Goal: Transaction & Acquisition: Subscribe to service/newsletter

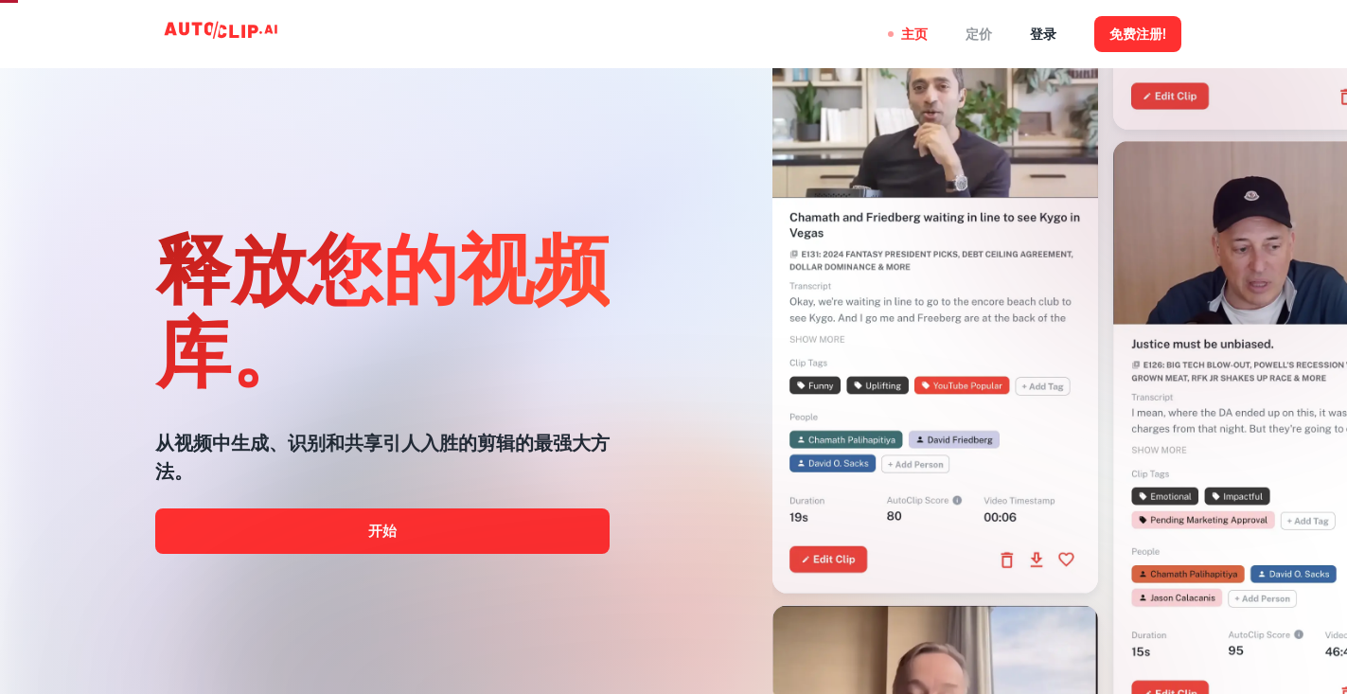
click at [977, 34] on font "定价" at bounding box center [978, 34] width 26 height 15
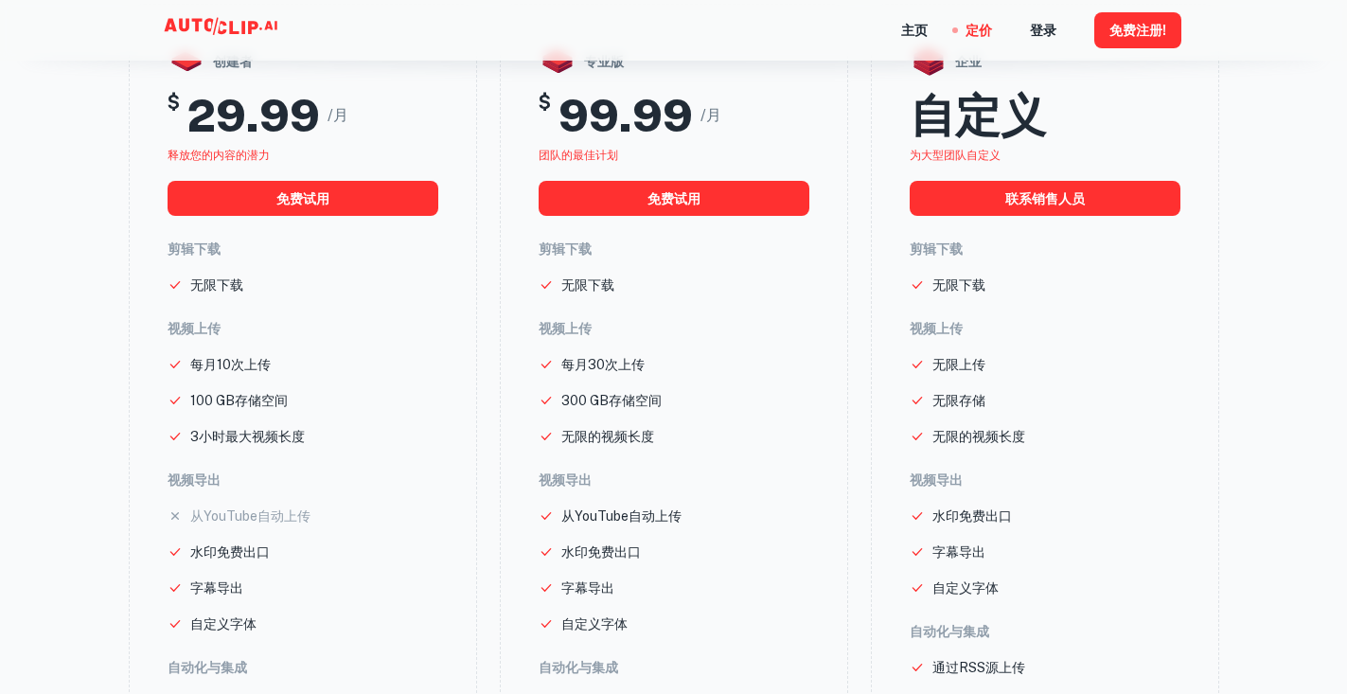
scroll to position [284, 0]
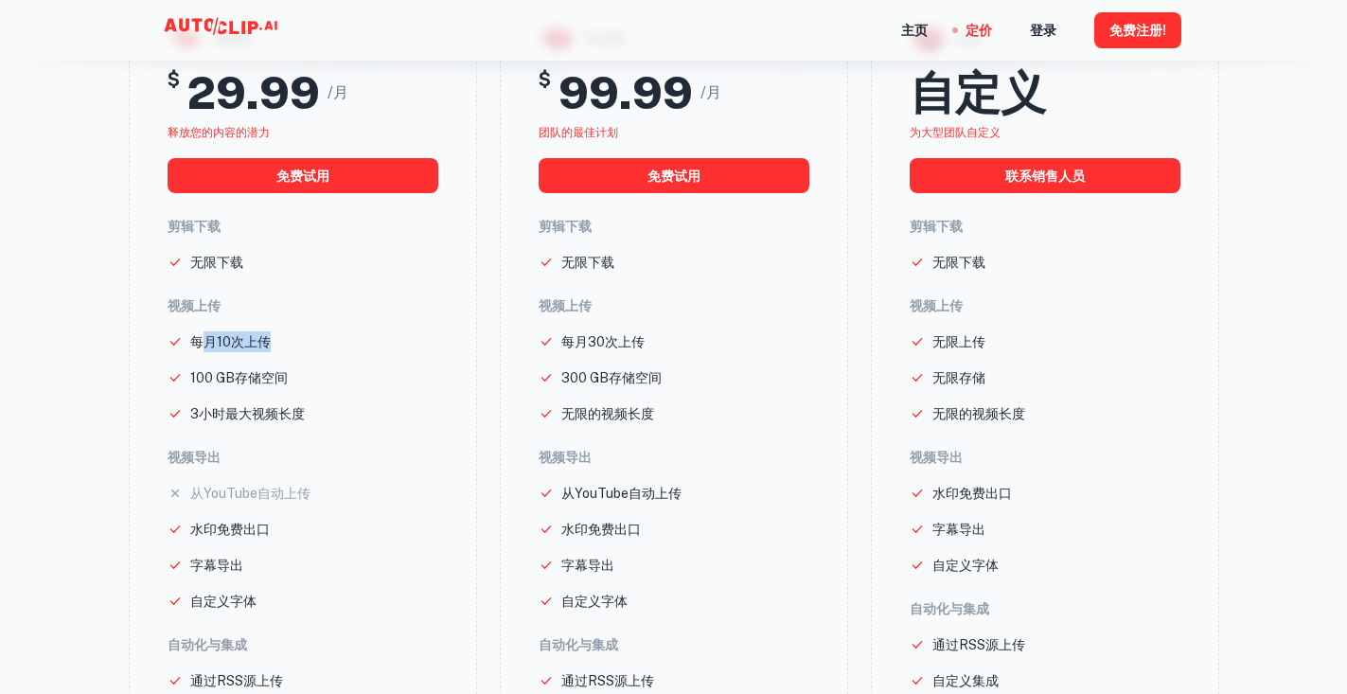
drag, startPoint x: 199, startPoint y: 343, endPoint x: 272, endPoint y: 349, distance: 73.1
click at [272, 349] on li "每月10次上传" at bounding box center [302, 341] width 271 height 21
click at [231, 387] on p "100 GB存储空间" at bounding box center [238, 377] width 97 height 21
drag, startPoint x: 201, startPoint y: 416, endPoint x: 307, endPoint y: 421, distance: 106.1
click at [307, 421] on li "3小时最大视频长度" at bounding box center [302, 413] width 271 height 21
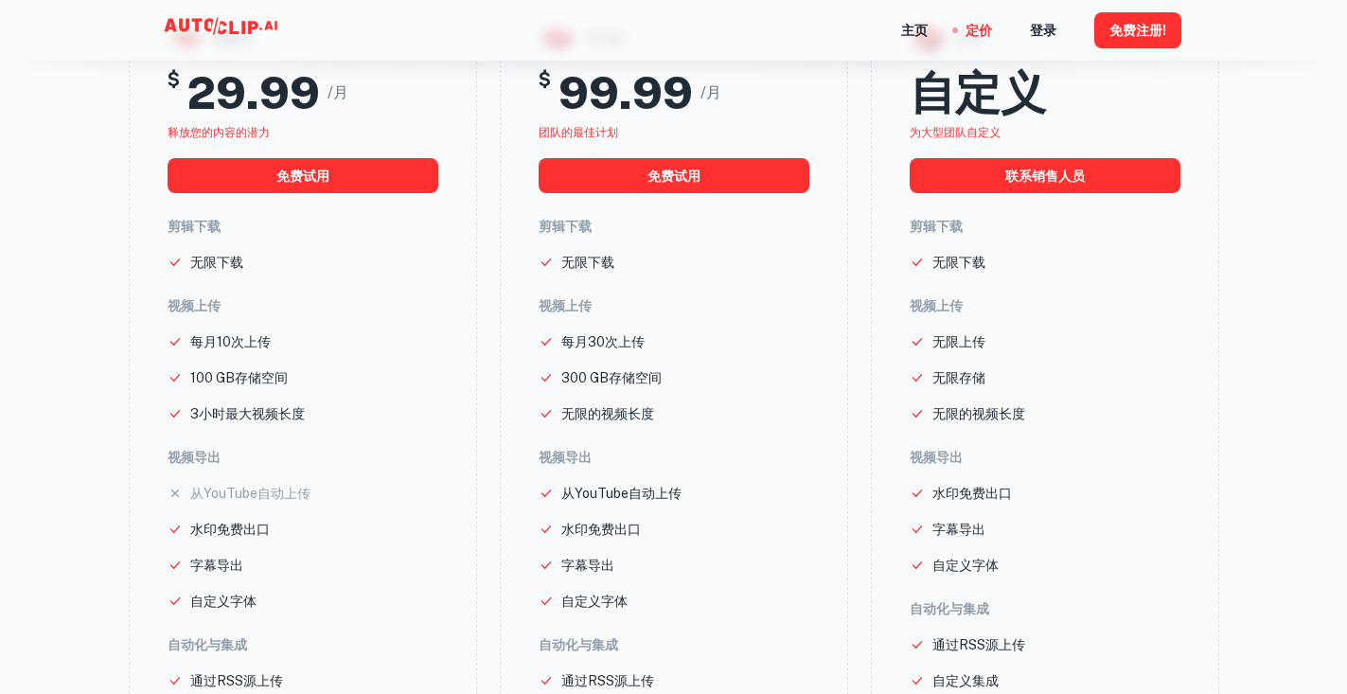
click at [343, 450] on h6 "视频导出" at bounding box center [302, 457] width 271 height 21
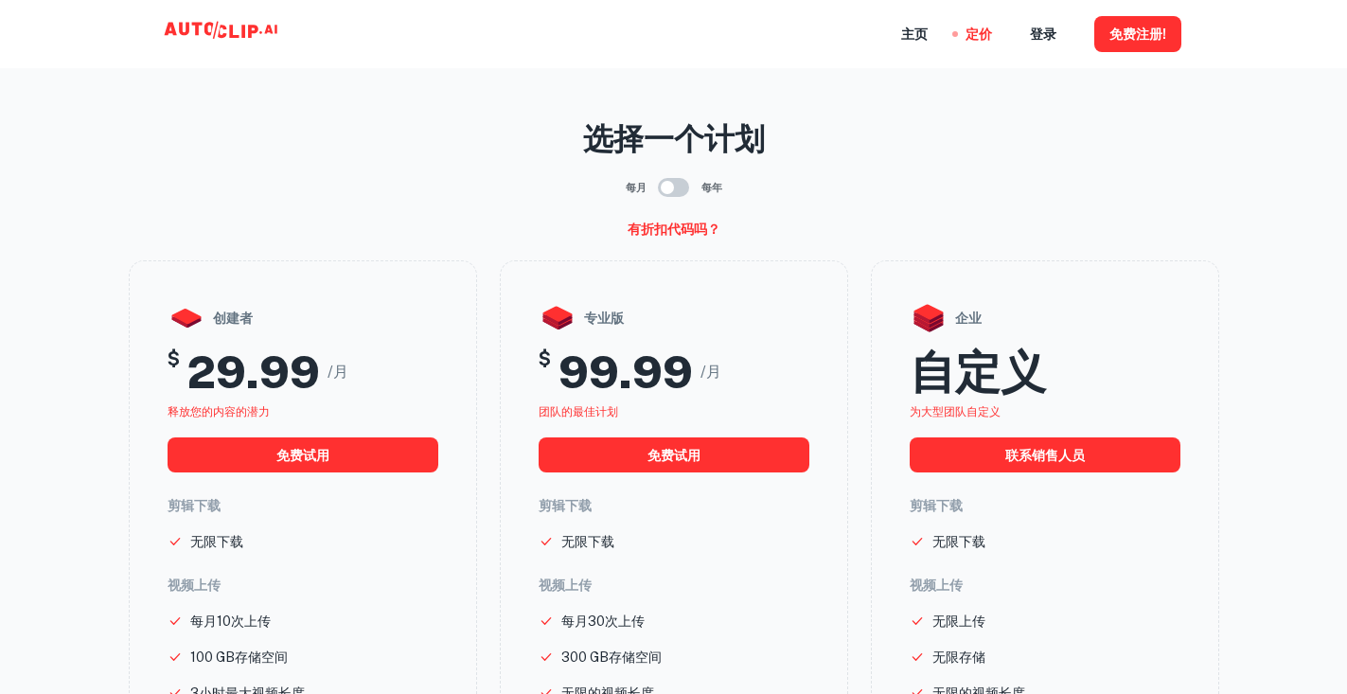
scroll to position [0, 0]
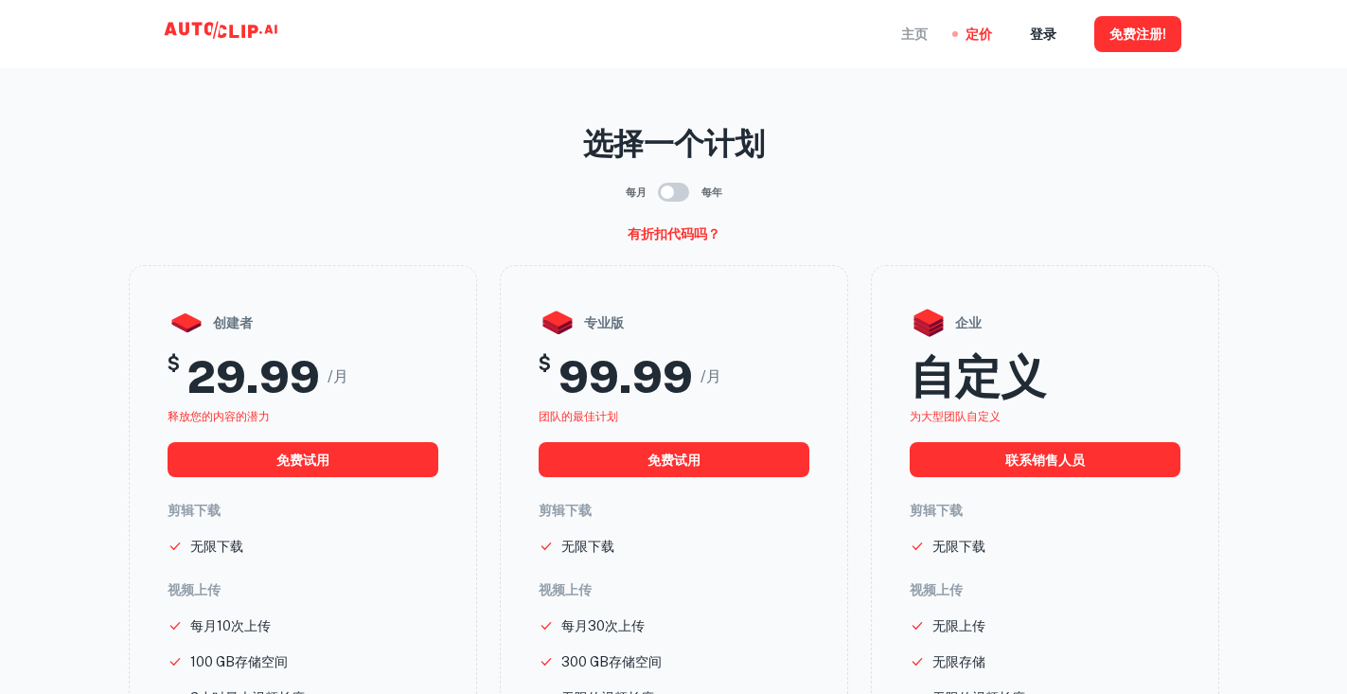
click at [926, 32] on font "主页" at bounding box center [914, 34] width 26 height 15
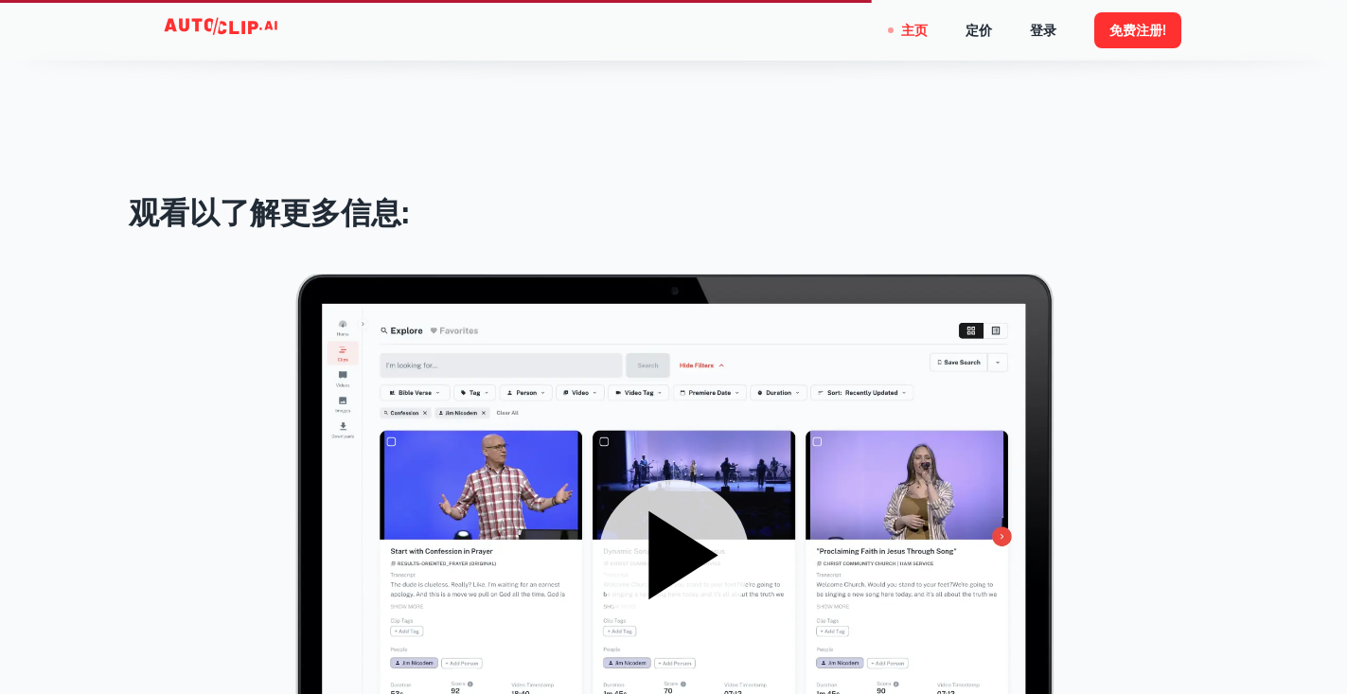
scroll to position [2074, 0]
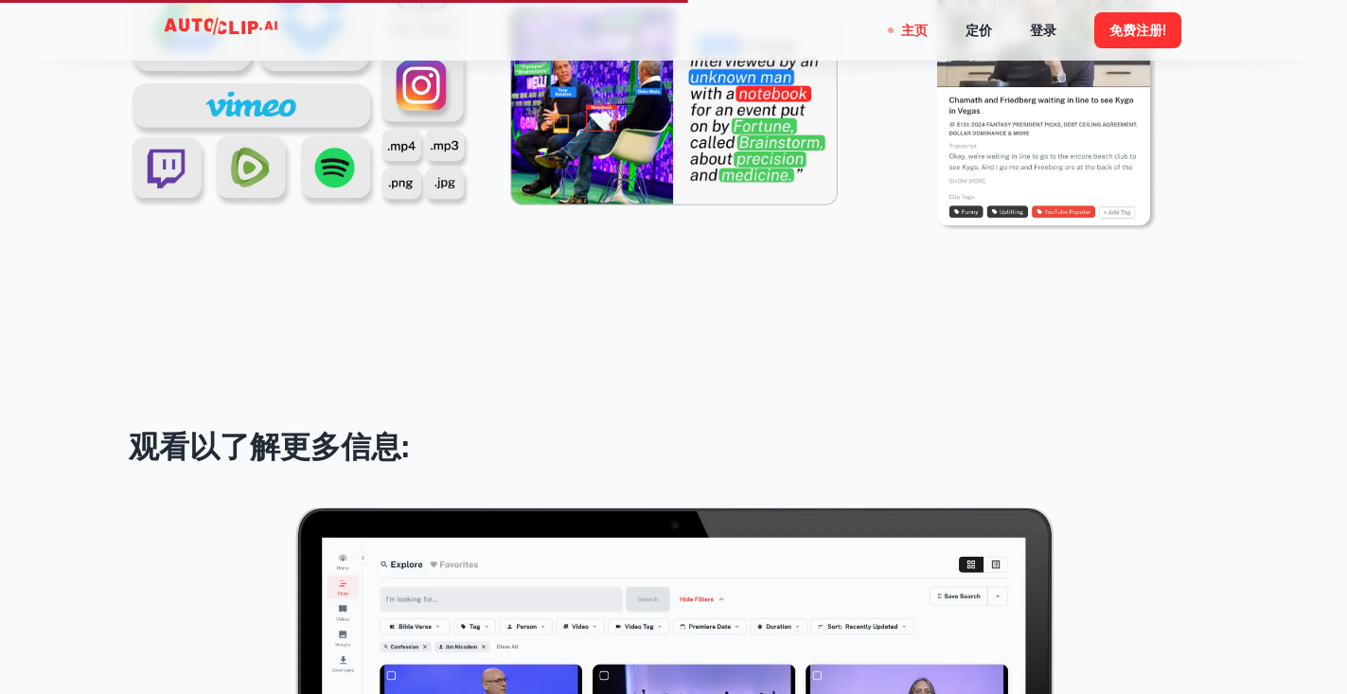
click at [963, 34] on nav "主页 定价 登录 免费注册!" at bounding box center [1041, 30] width 280 height 61
click at [972, 30] on font "定价" at bounding box center [978, 31] width 26 height 15
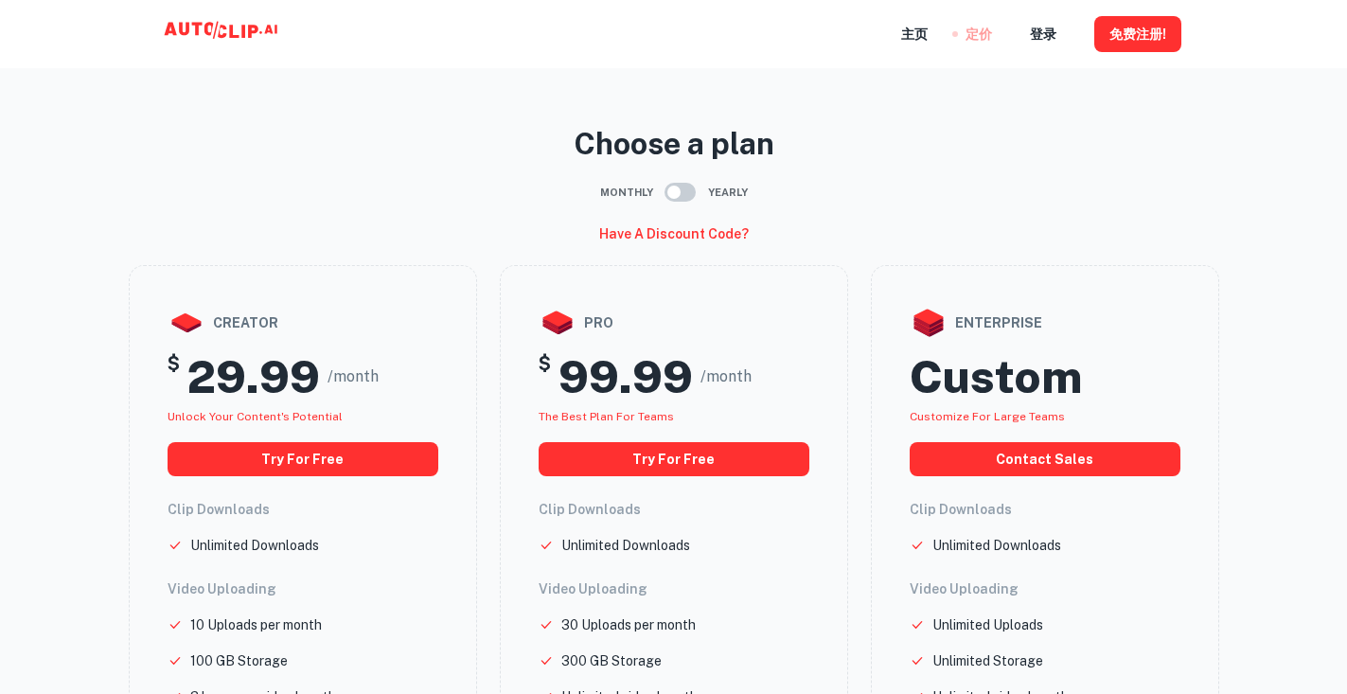
click at [977, 30] on font "定价" at bounding box center [978, 34] width 26 height 15
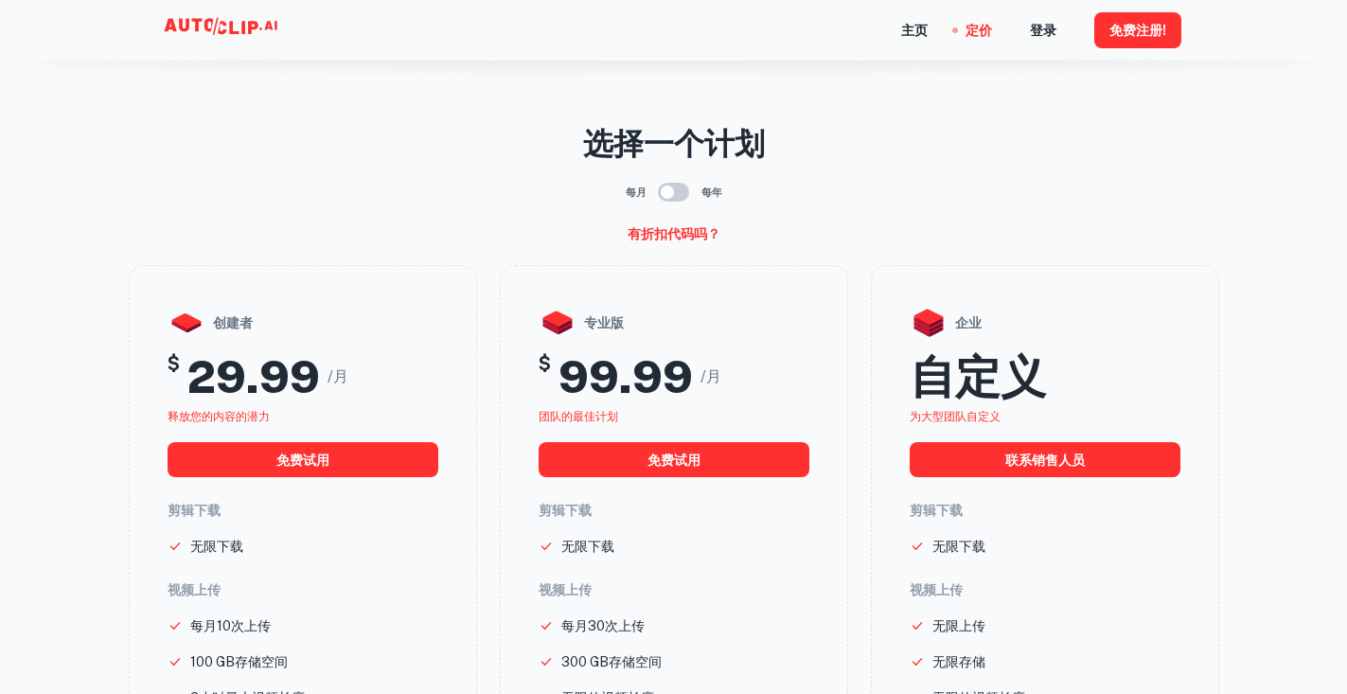
scroll to position [189, 0]
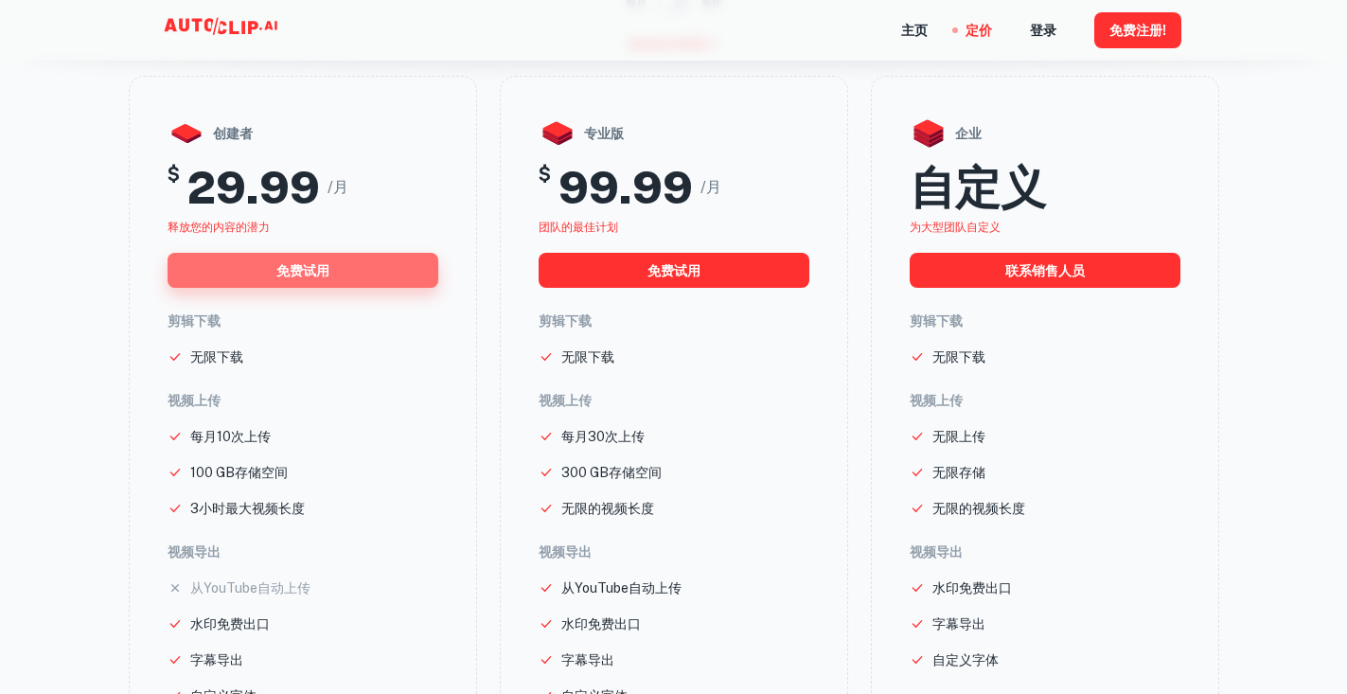
click at [338, 267] on button "免费试用" at bounding box center [302, 270] width 271 height 35
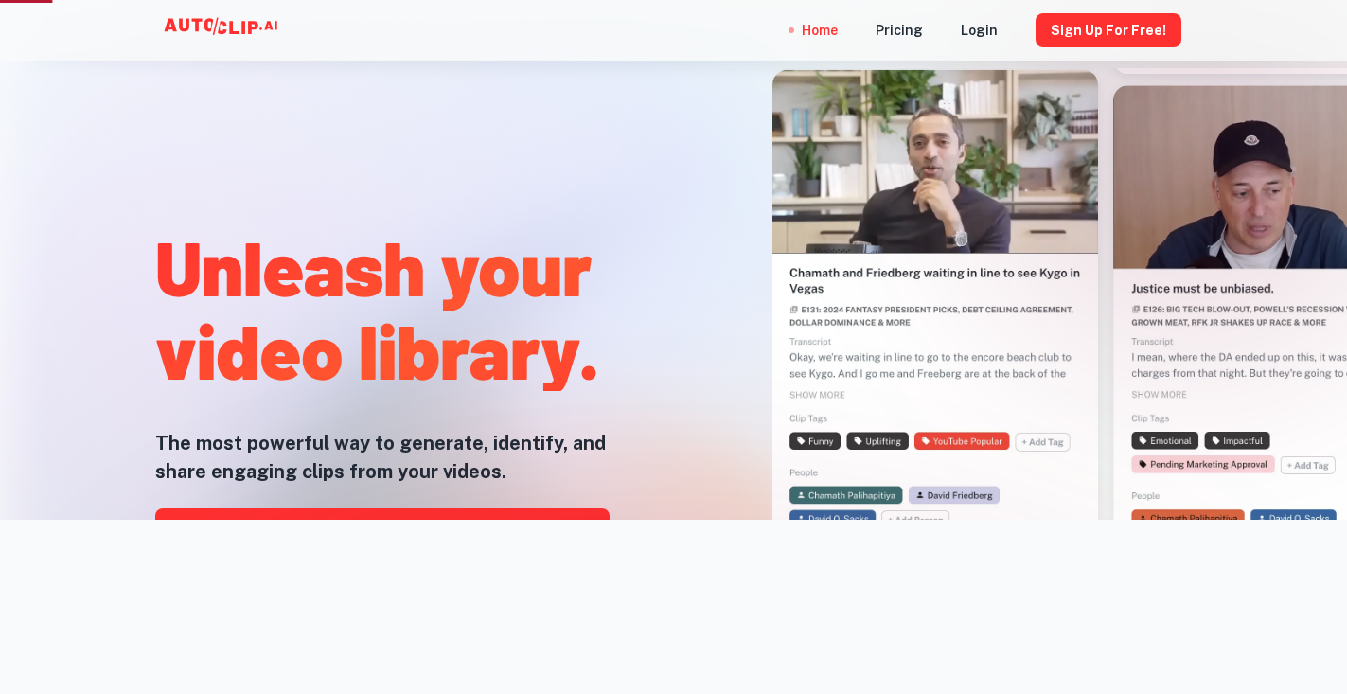
scroll to position [189, 0]
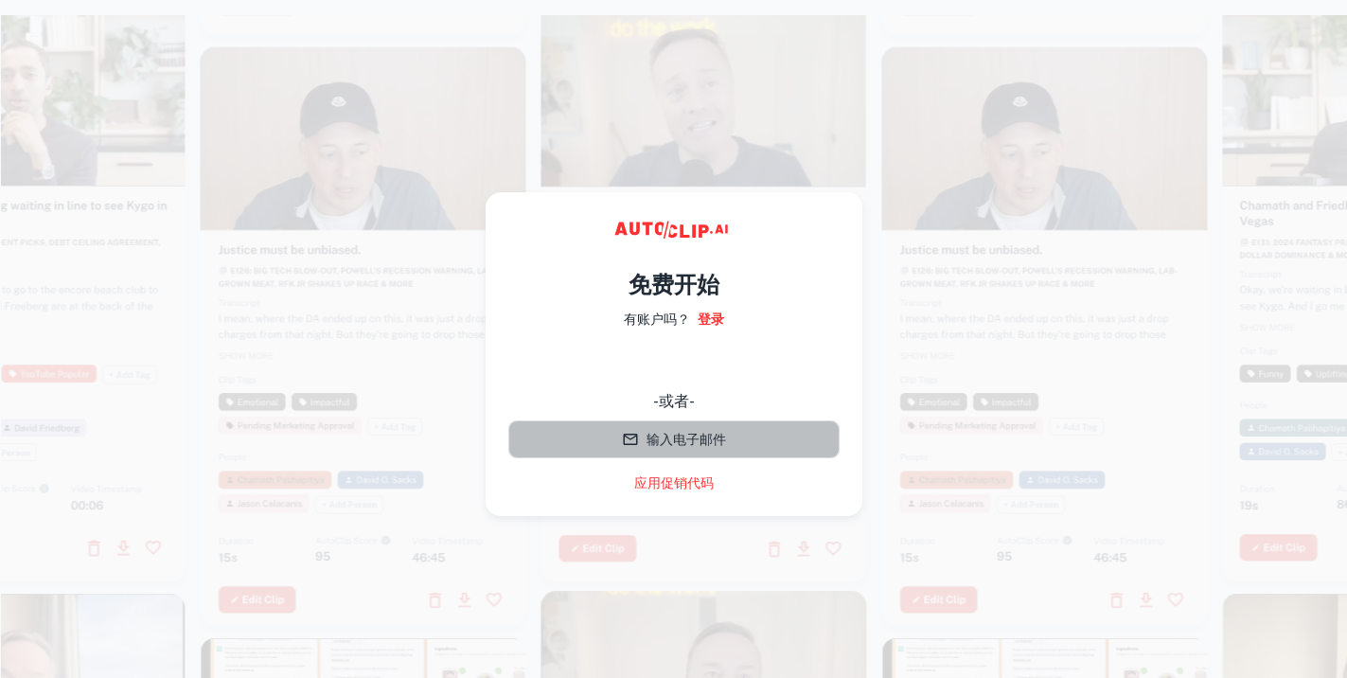
click at [695, 434] on font "输入电子邮件" at bounding box center [685, 439] width 79 height 15
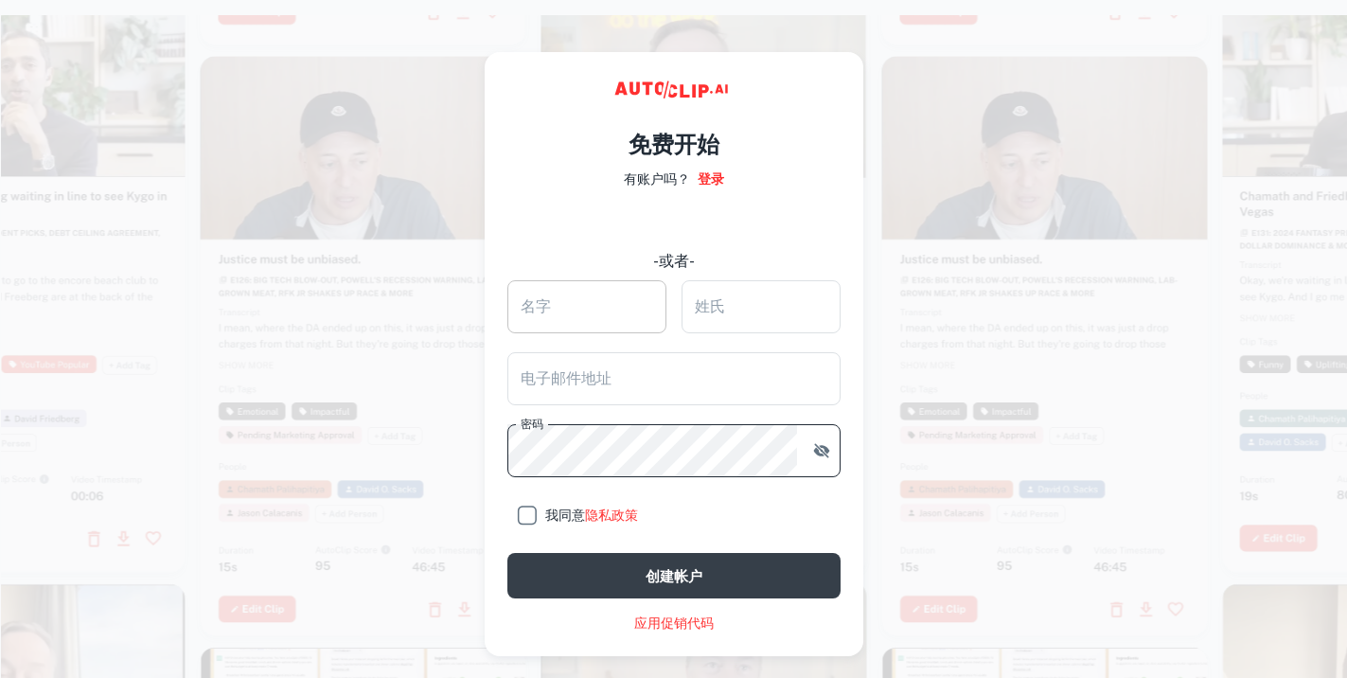
click at [592, 309] on input "名字" at bounding box center [586, 306] width 159 height 53
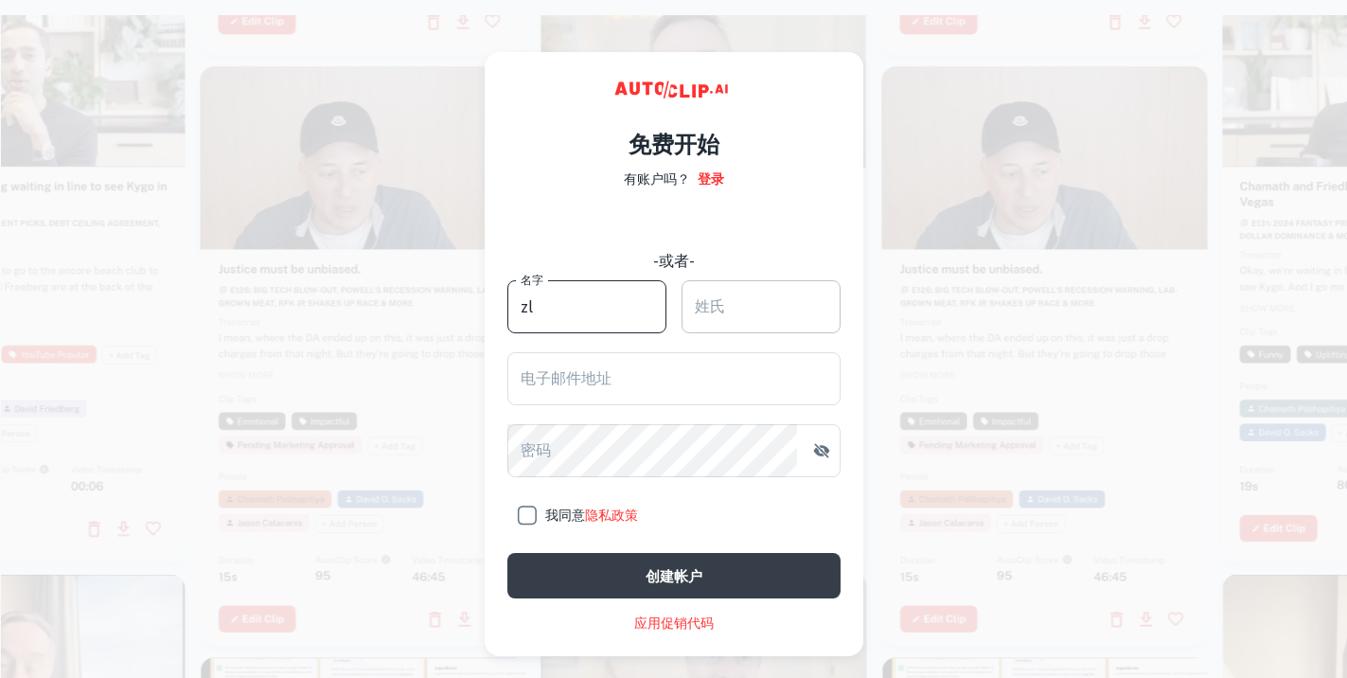
type input "zl"
click at [801, 306] on input "姓氏" at bounding box center [760, 306] width 159 height 53
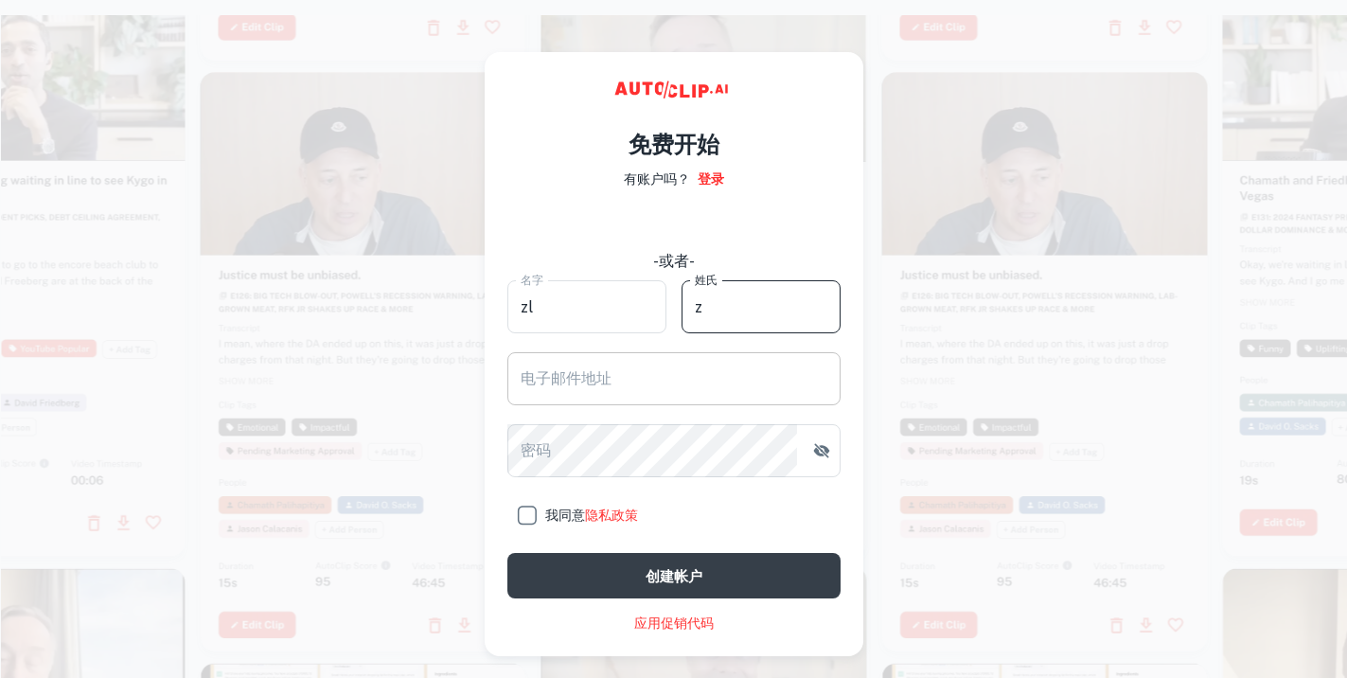
type input "z"
click at [688, 382] on input "电子邮件地址" at bounding box center [673, 378] width 333 height 53
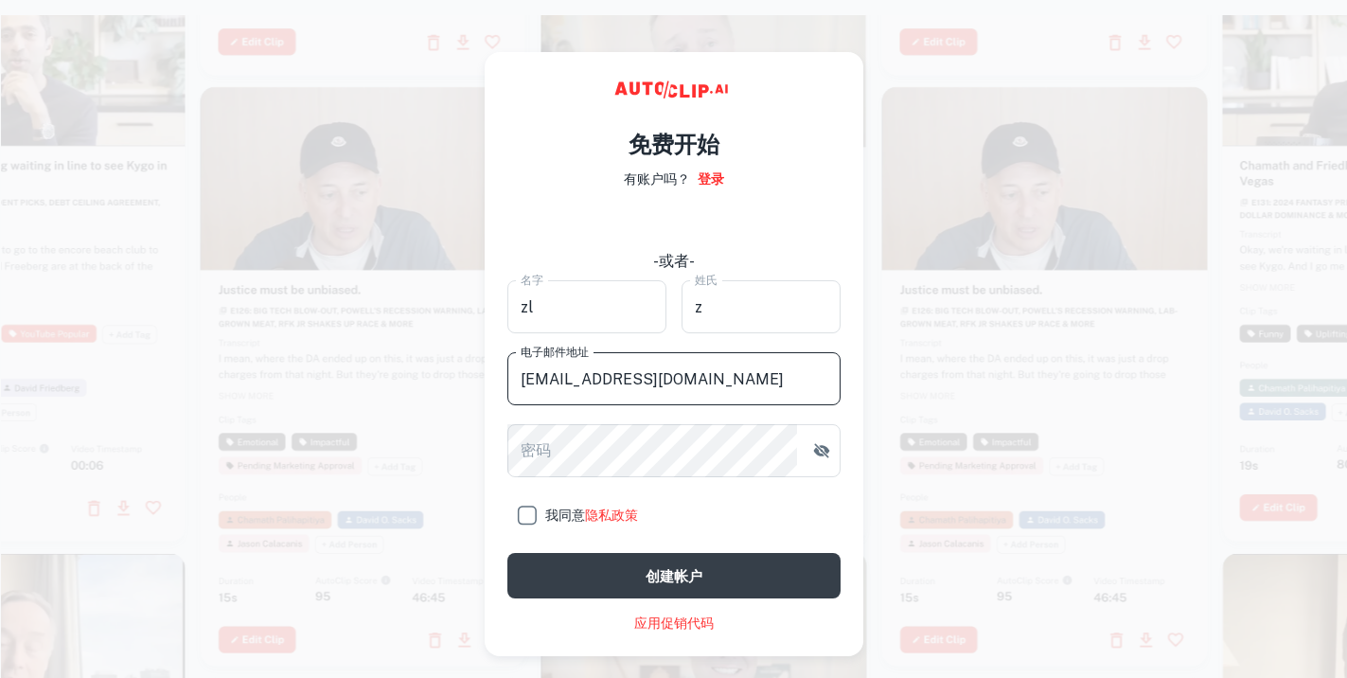
type input "282790248@qq.com"
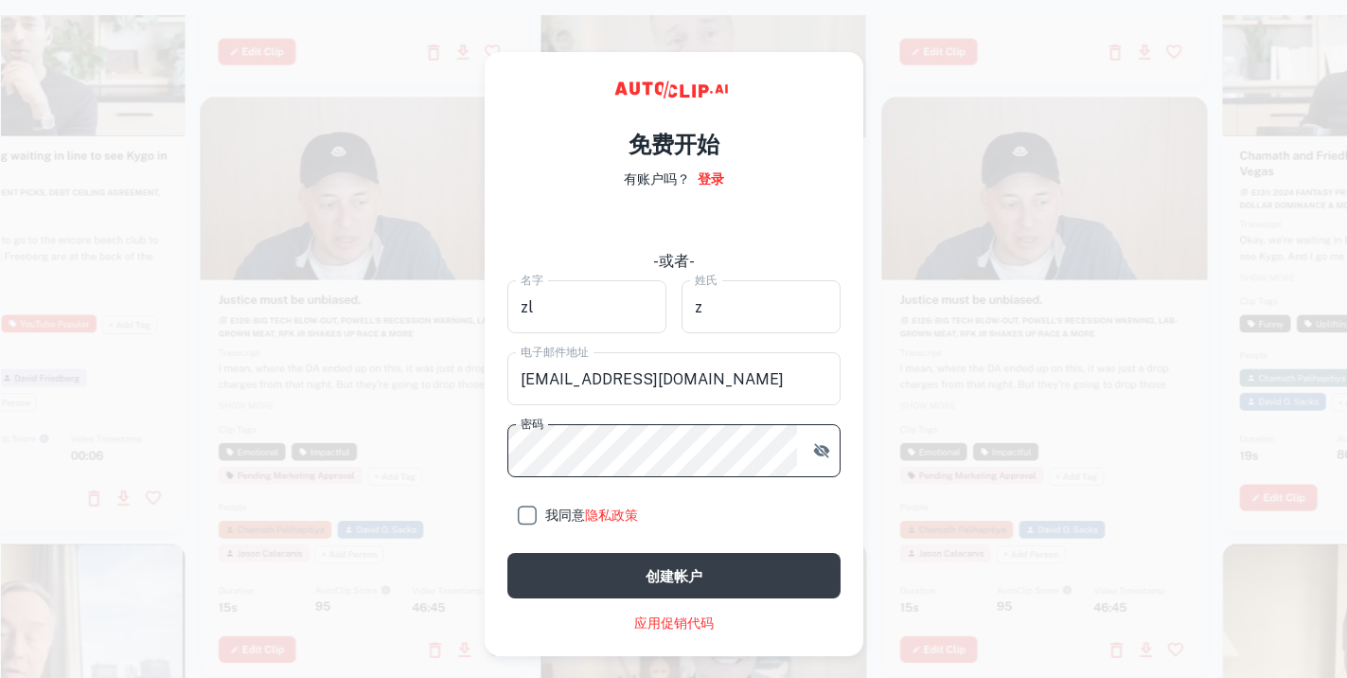
click at [819, 450] on circle "button" at bounding box center [820, 450] width 3 height 3
click at [820, 448] on icon "button" at bounding box center [821, 450] width 19 height 19
click at [528, 518] on input "我同意 隐私政策" at bounding box center [526, 515] width 38 height 38
checkbox input "true"
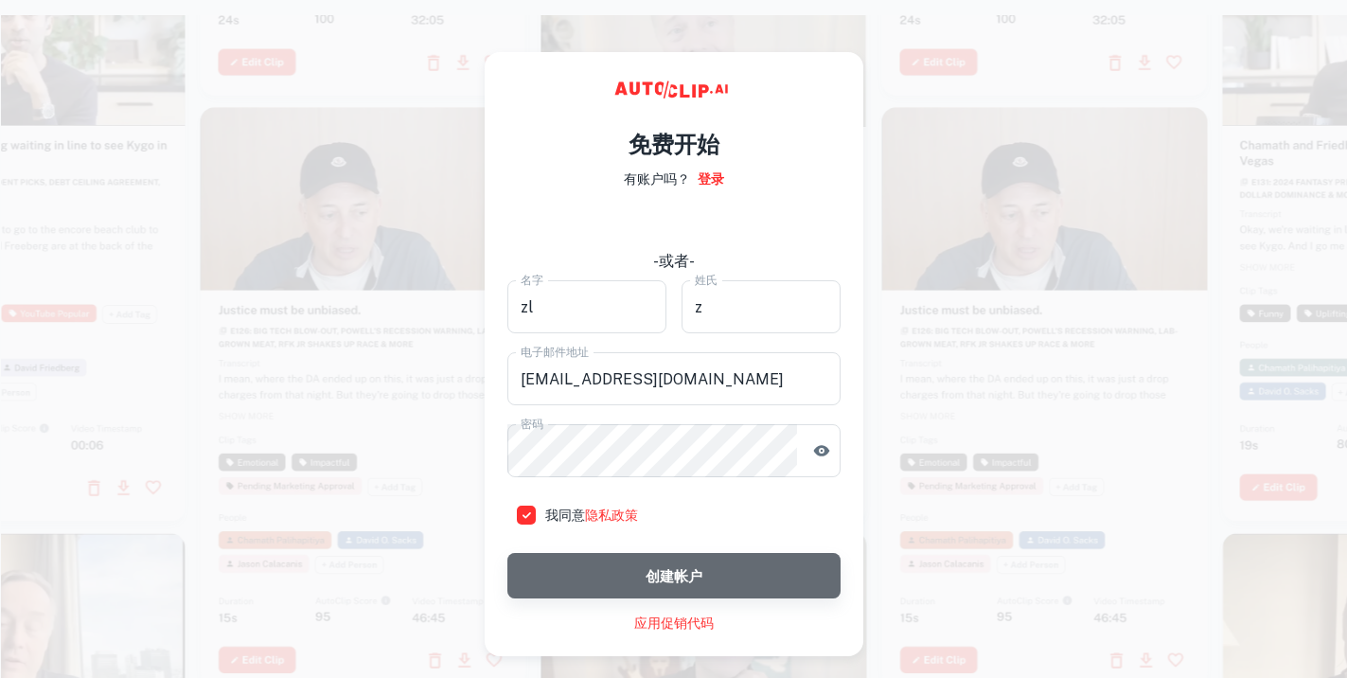
click at [680, 570] on font "创建帐户" at bounding box center [673, 576] width 57 height 16
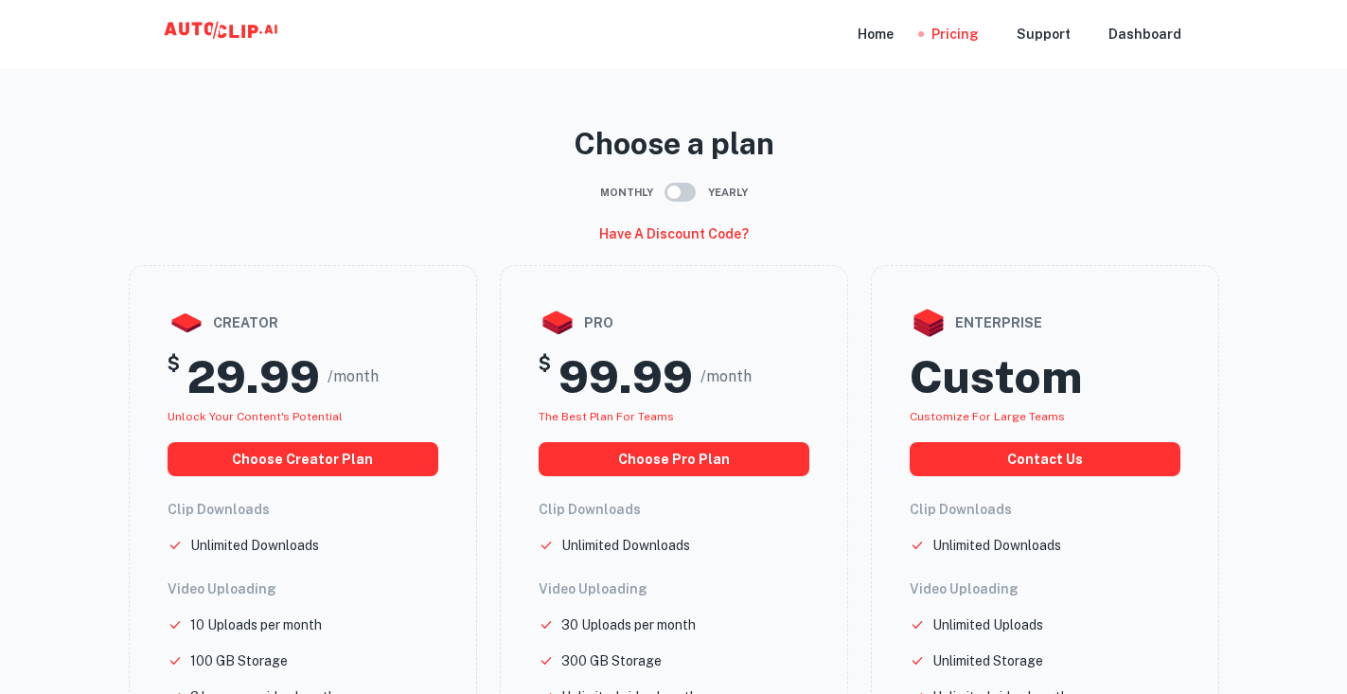
click at [223, 20] on icon at bounding box center [223, 34] width 189 height 38
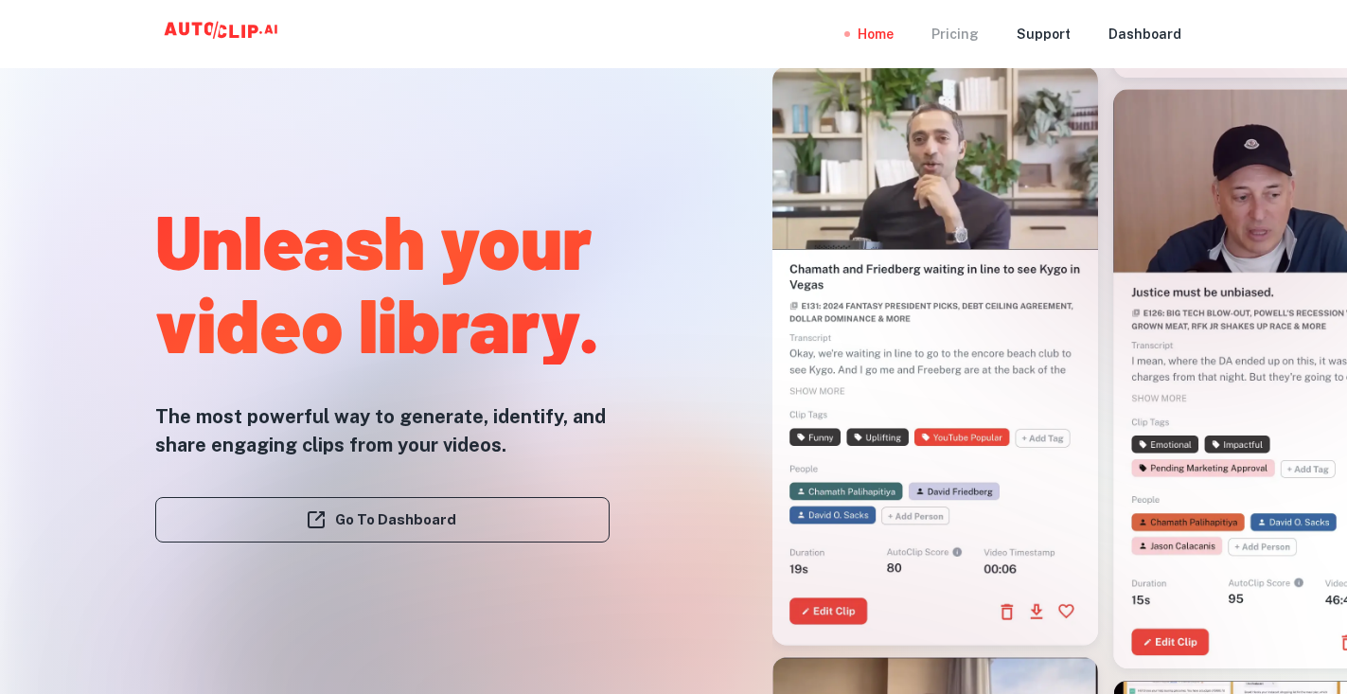
click at [962, 35] on div "Pricing" at bounding box center [954, 34] width 47 height 68
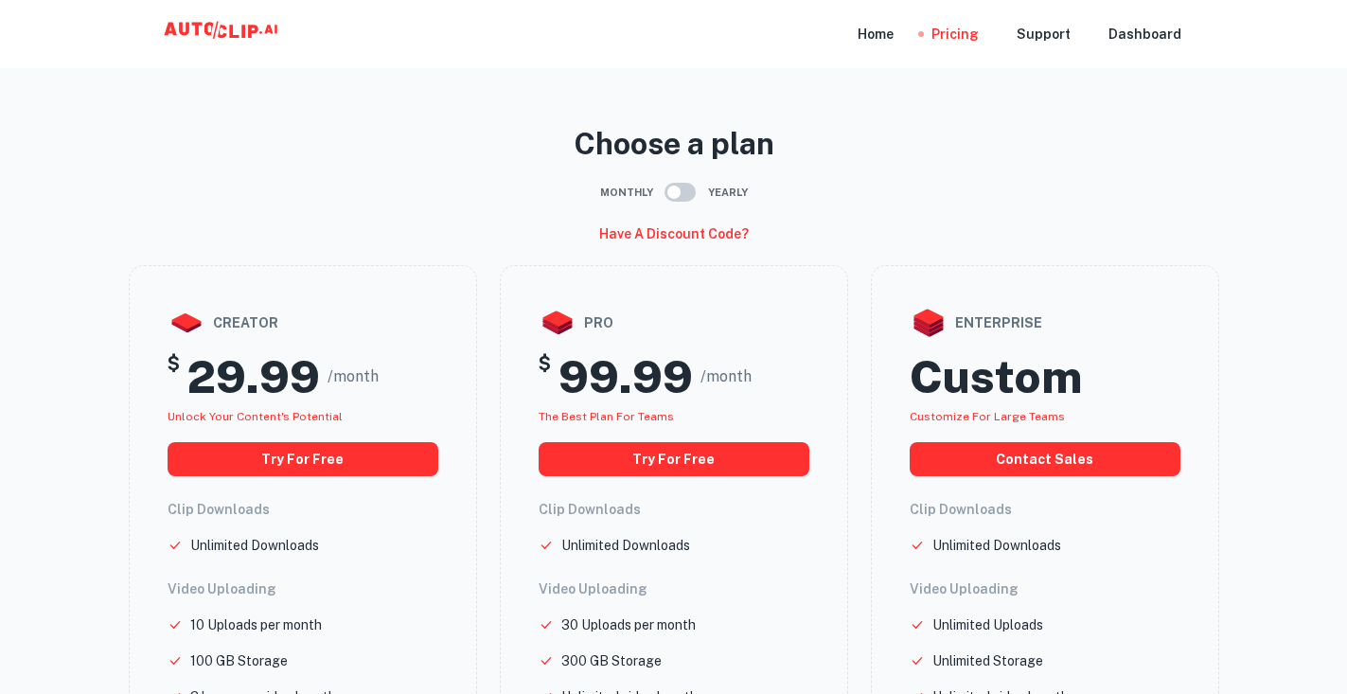
click at [1044, 146] on p "Choose a plan" at bounding box center [674, 143] width 1090 height 45
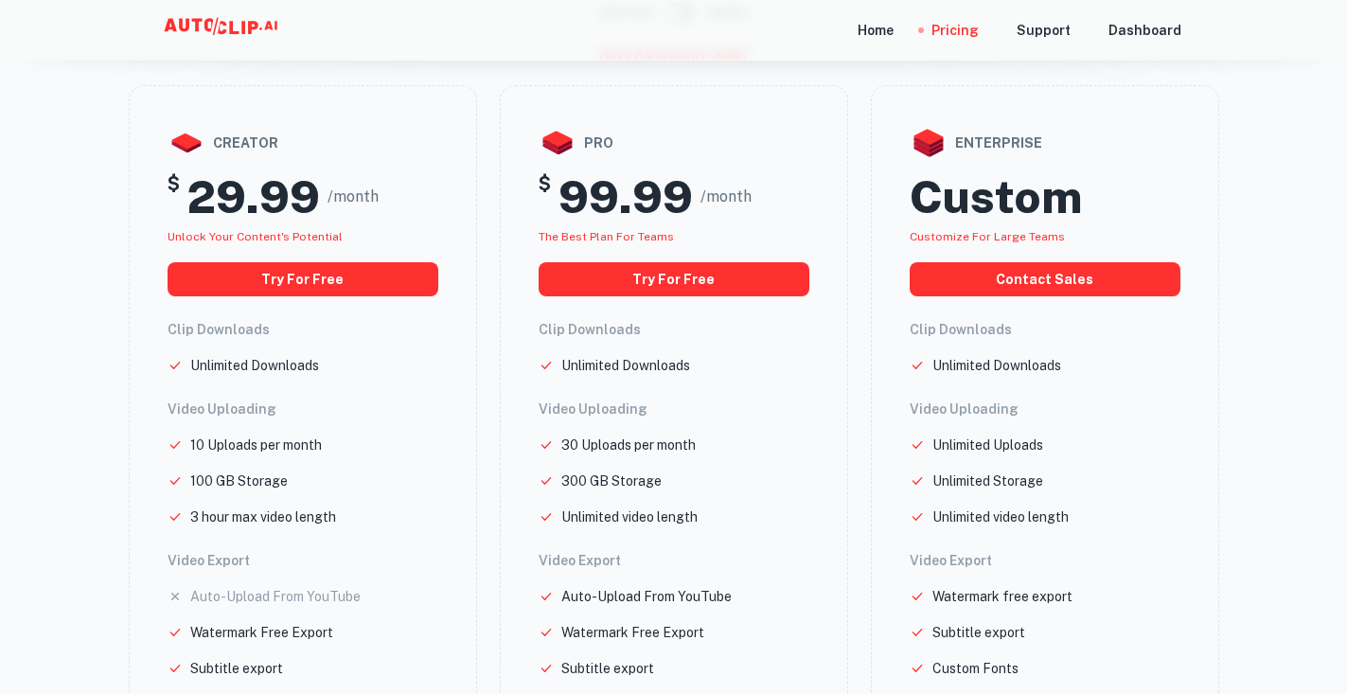
scroll to position [95, 0]
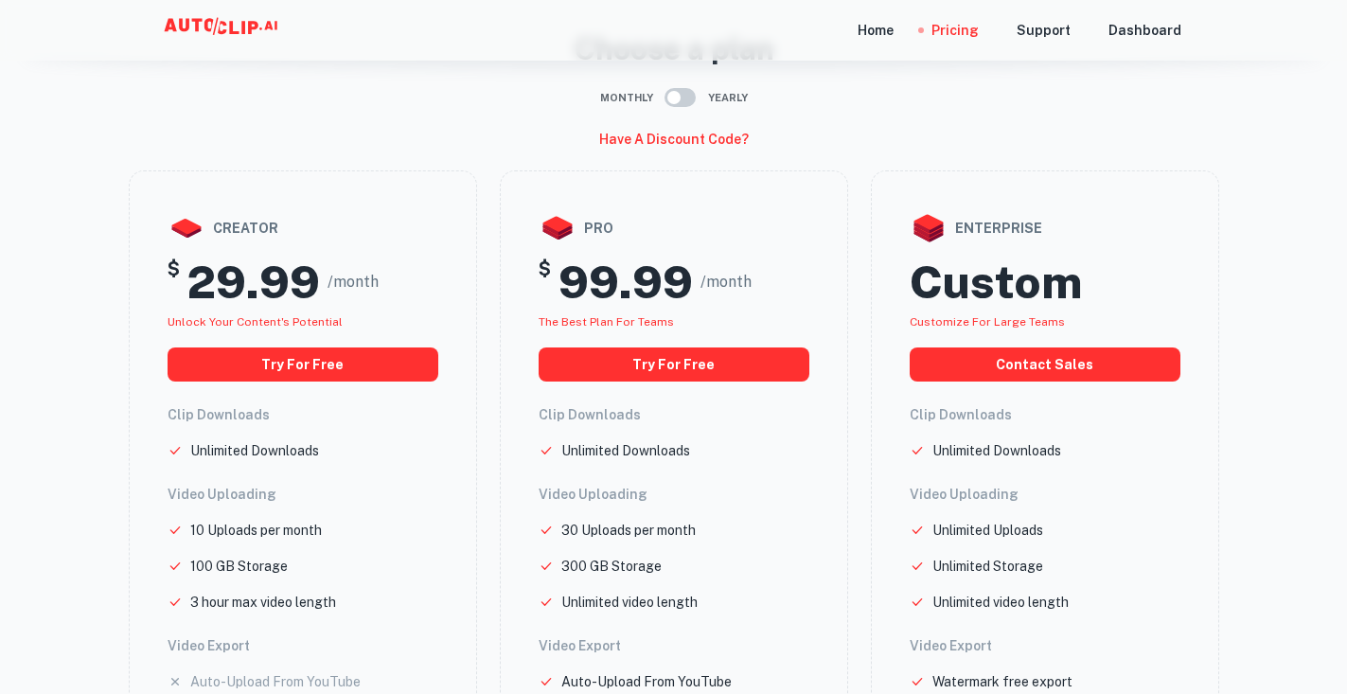
click at [257, 18] on icon at bounding box center [223, 30] width 189 height 38
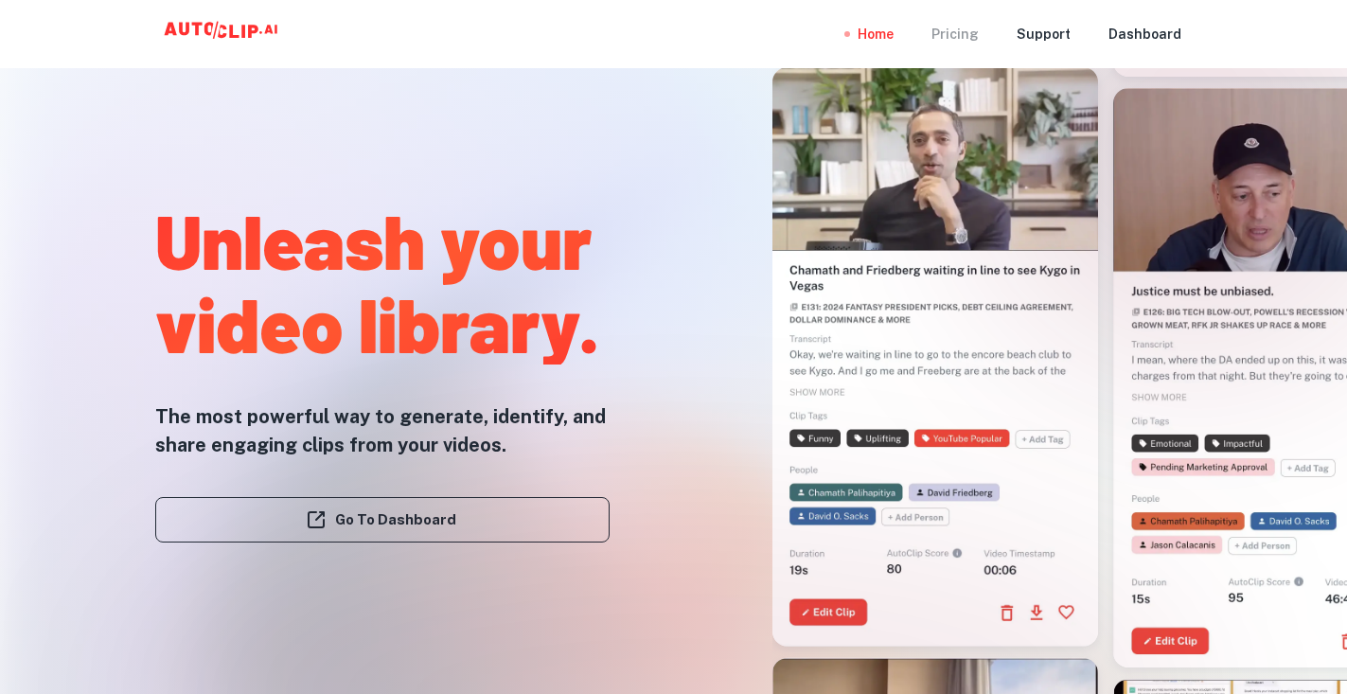
click at [966, 30] on div "Pricing" at bounding box center [954, 34] width 47 height 68
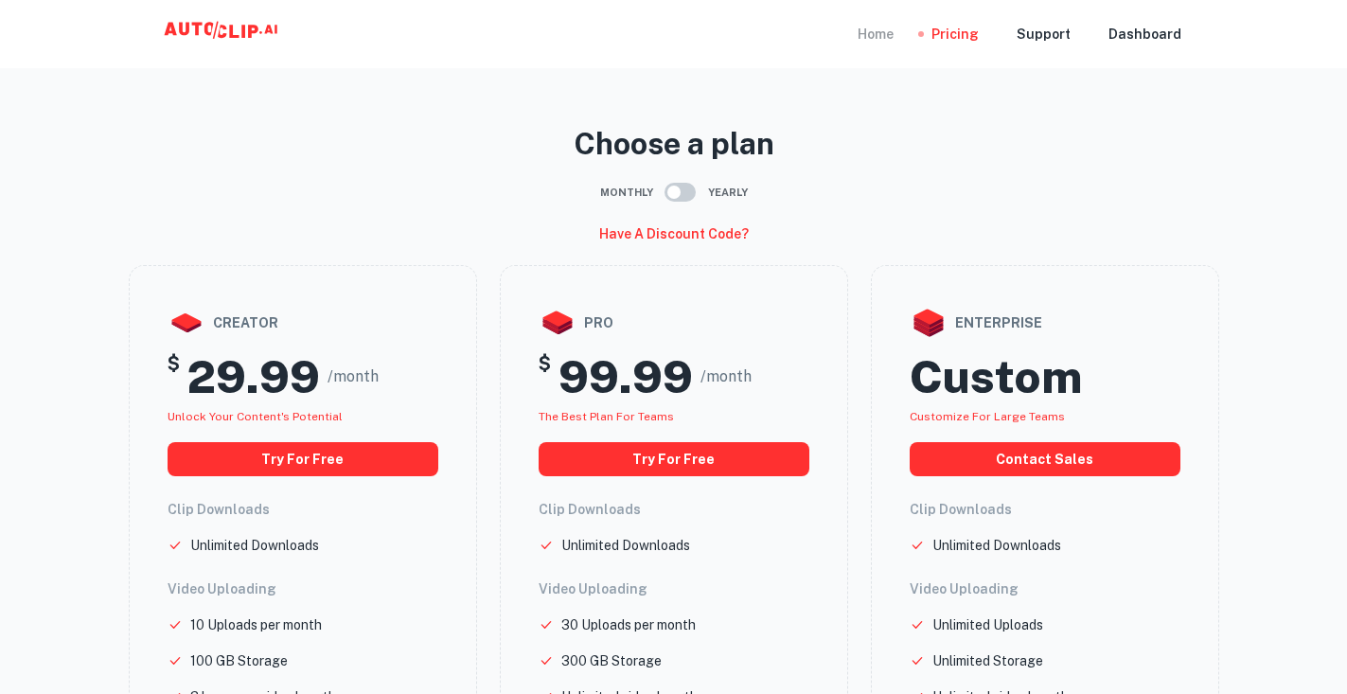
click at [888, 30] on div "Home" at bounding box center [875, 34] width 36 height 68
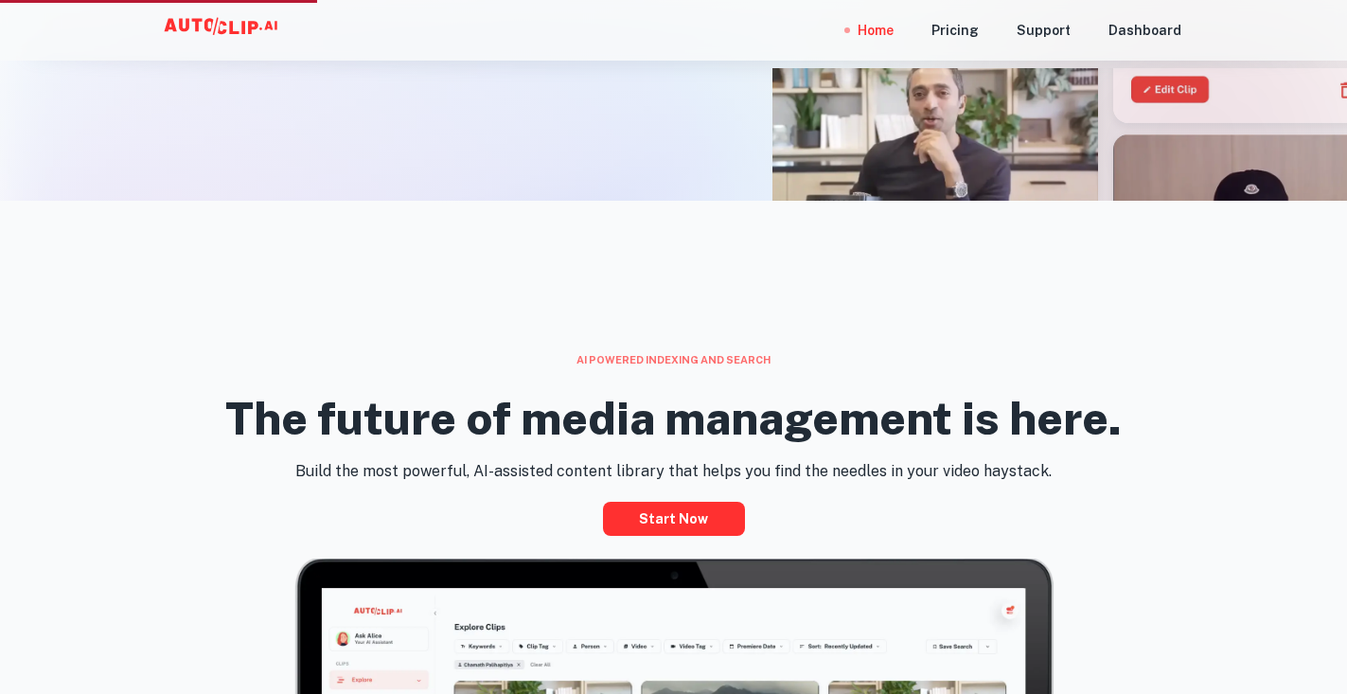
scroll to position [473, 0]
